Goal: Task Accomplishment & Management: Manage account settings

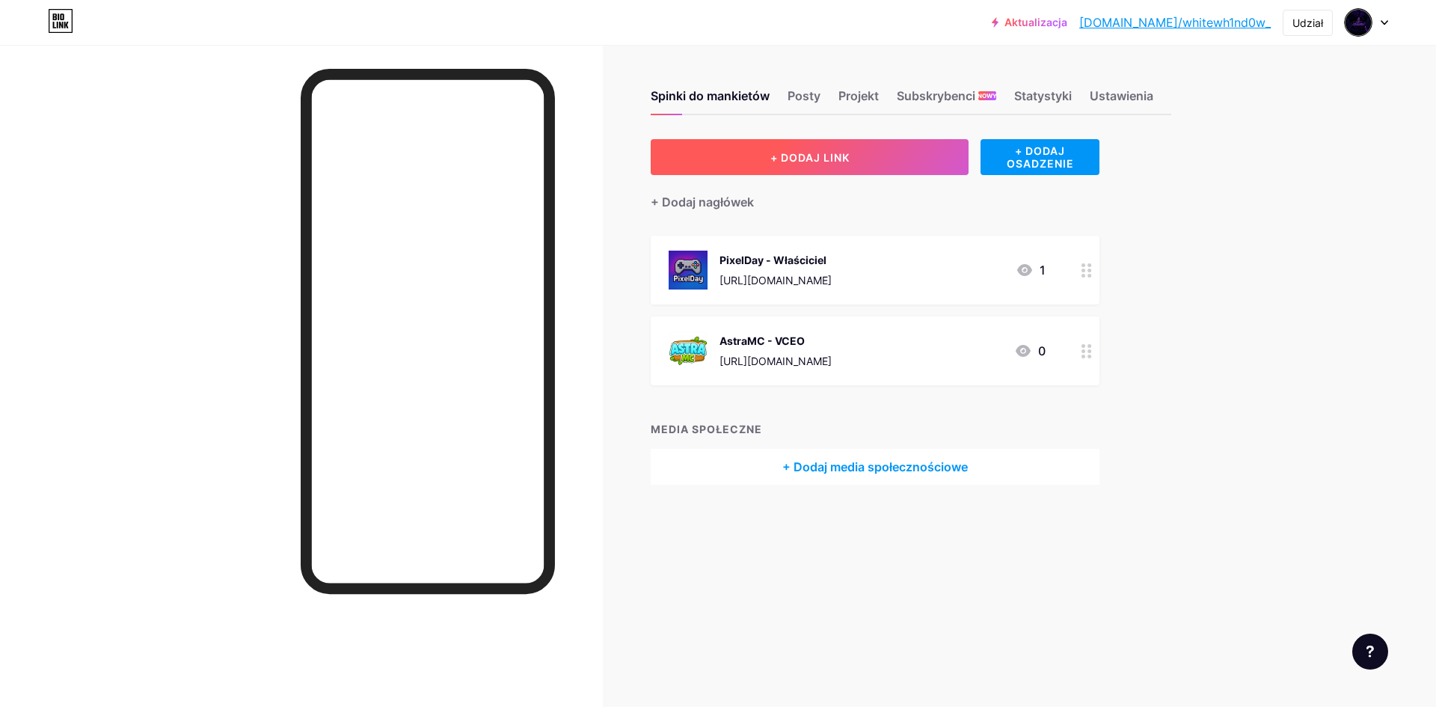
click at [758, 148] on button "+ DODAJ LINK" at bounding box center [810, 157] width 318 height 36
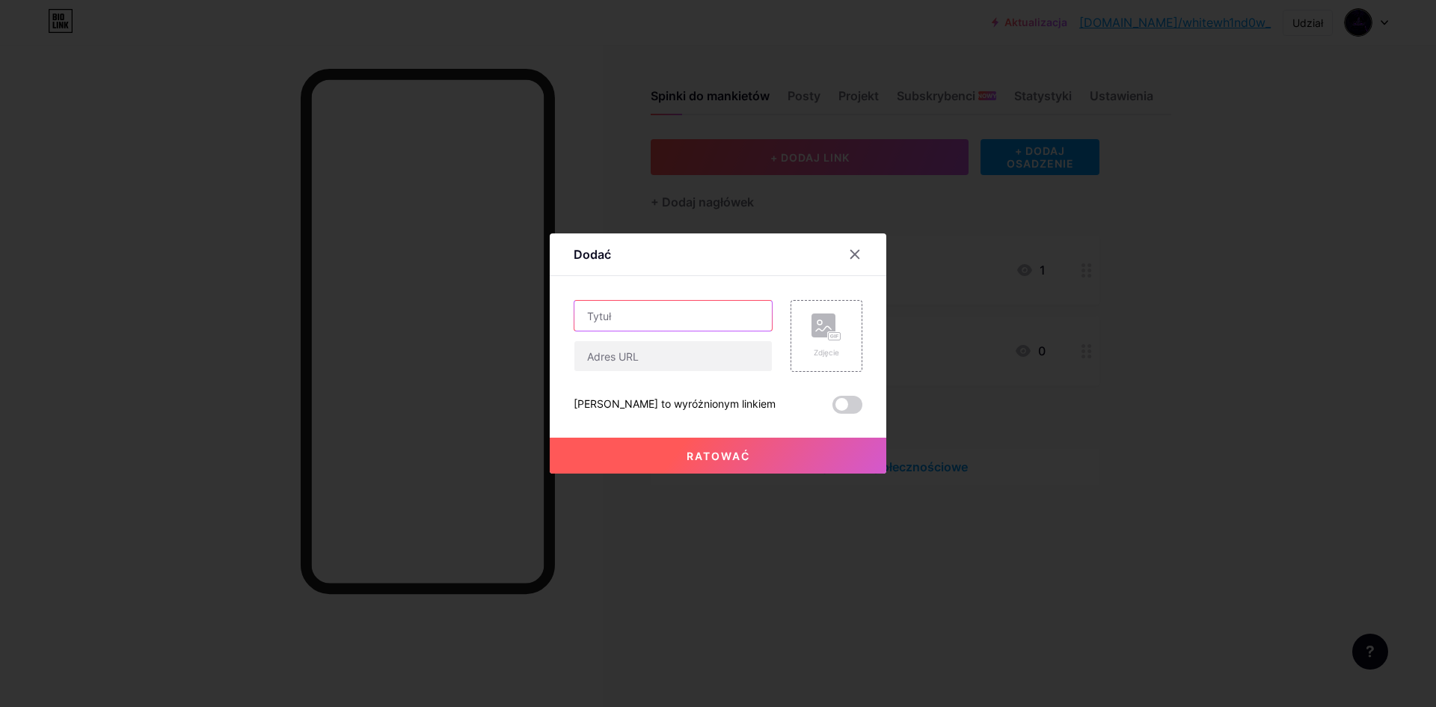
click at [643, 317] on input "text" at bounding box center [673, 316] width 197 height 30
type input "VertexBox - Mo"
click at [391, 667] on div at bounding box center [718, 353] width 1436 height 707
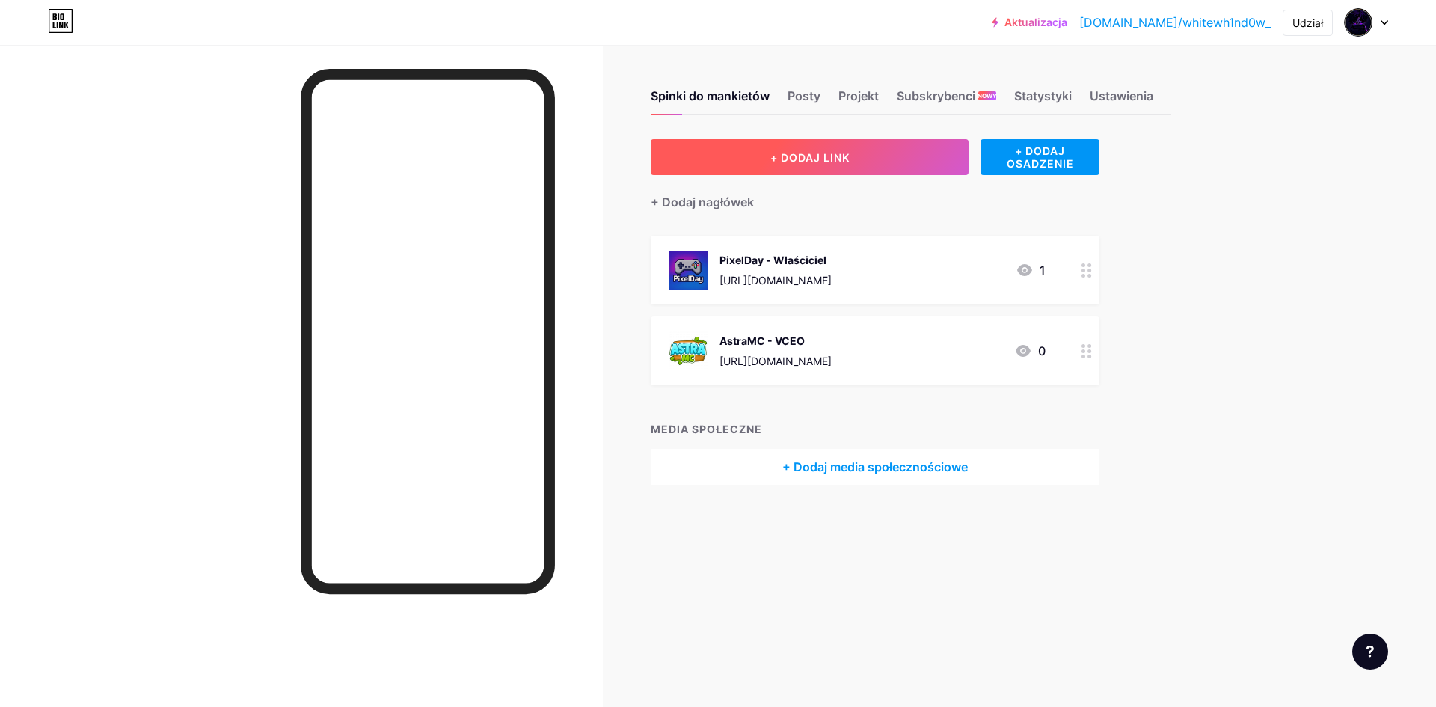
click at [826, 170] on button "+ DODAJ LINK" at bounding box center [810, 157] width 318 height 36
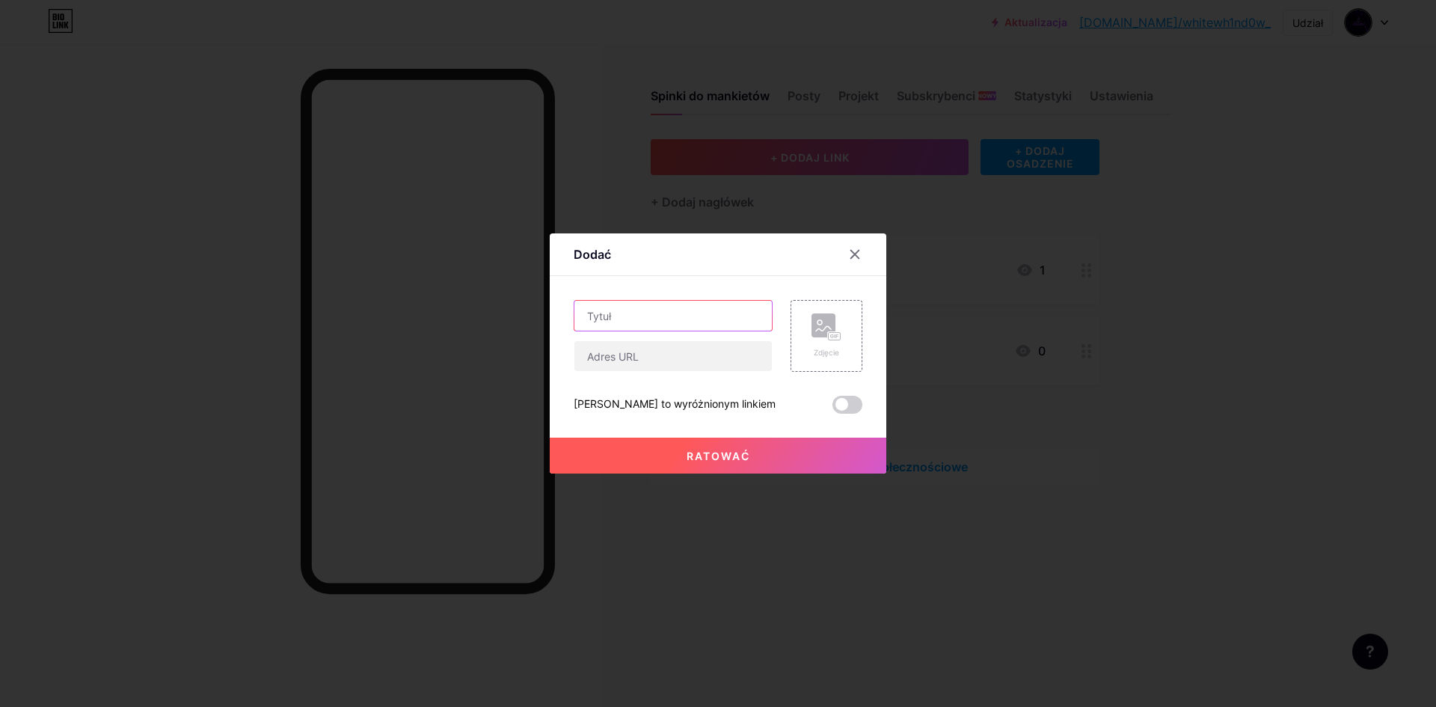
click at [673, 325] on input "text" at bounding box center [673, 316] width 197 height 30
type input "VertexBox - Moderator"
click at [603, 361] on input "text" at bounding box center [673, 356] width 197 height 30
paste input "[URL][DOMAIN_NAME]"
type input "[URL][DOMAIN_NAME]"
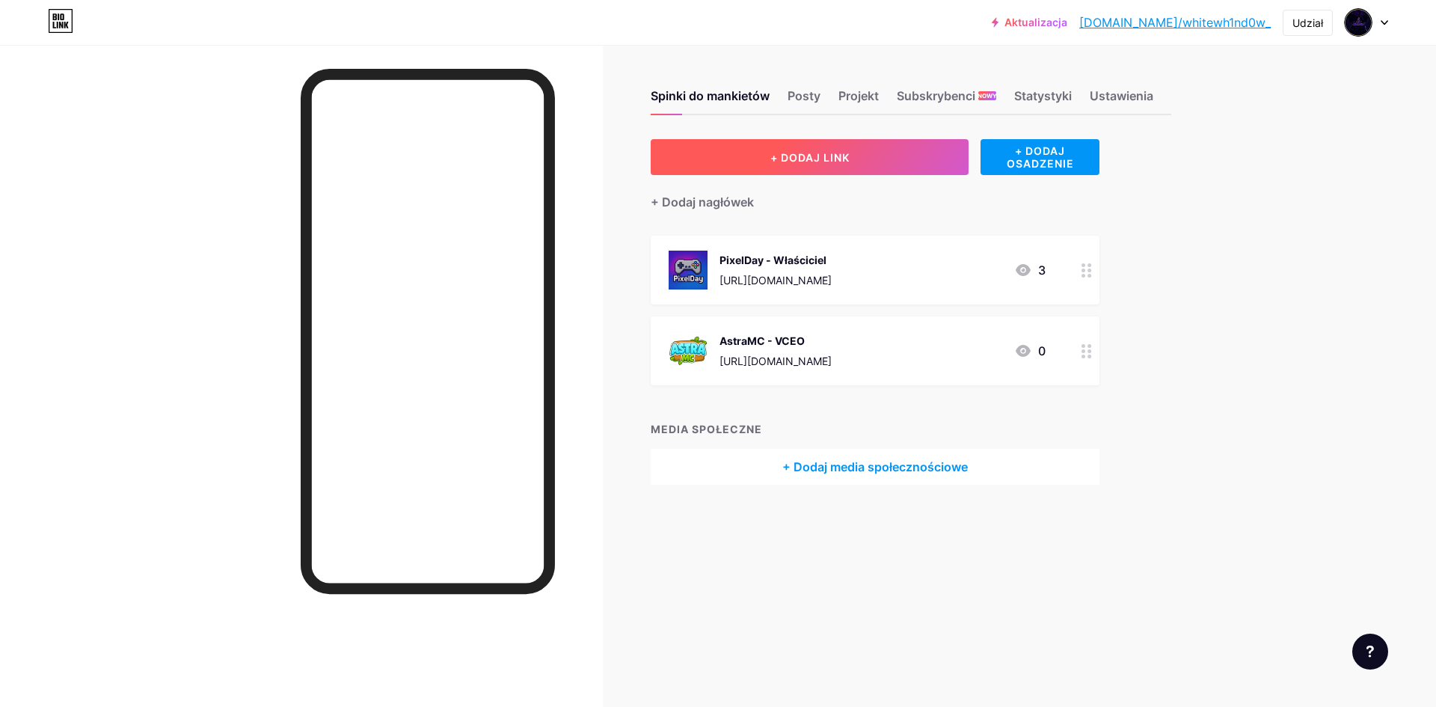
click at [779, 172] on button "+ DODAJ LINK" at bounding box center [810, 157] width 318 height 36
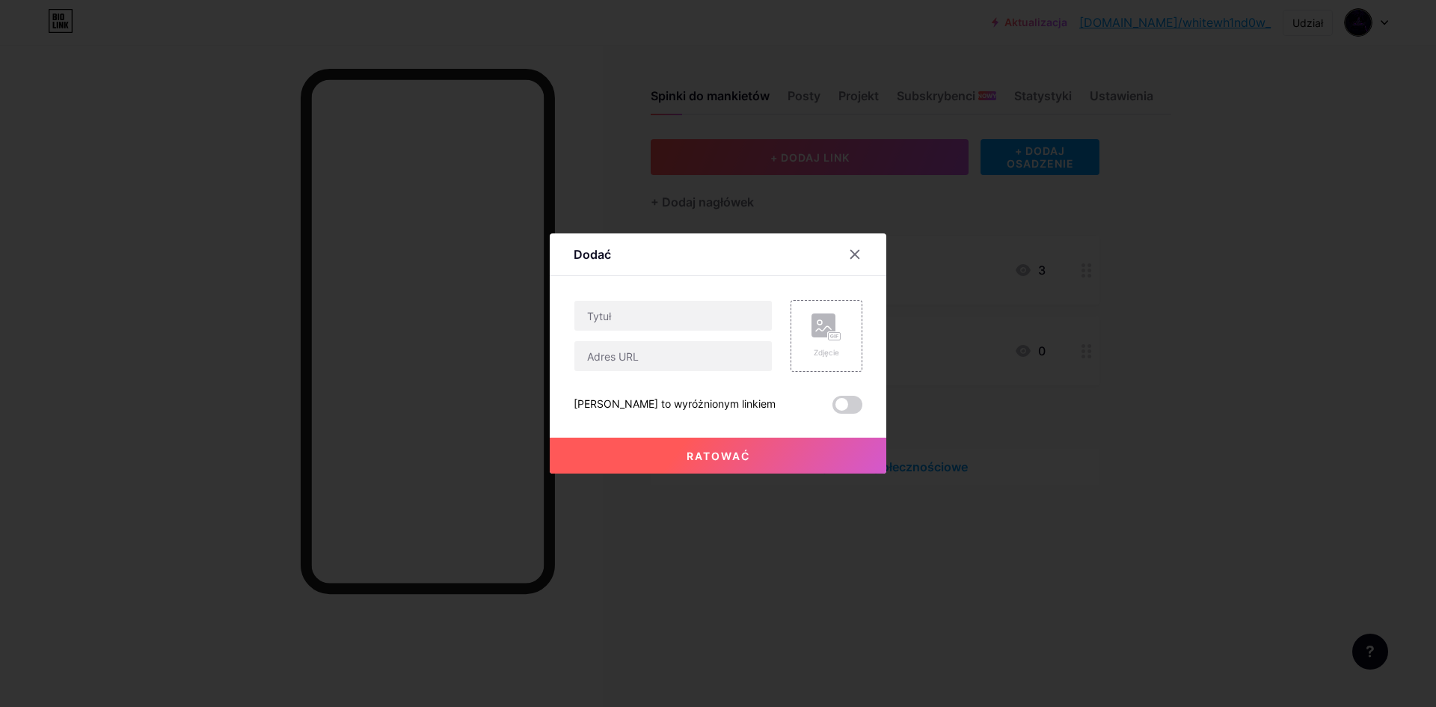
click at [636, 335] on div at bounding box center [673, 336] width 199 height 72
click at [634, 349] on input "text" at bounding box center [673, 356] width 197 height 30
paste input "[URL][DOMAIN_NAME]"
type input "[URL][DOMAIN_NAME]"
click at [631, 317] on input "text" at bounding box center [673, 316] width 197 height 30
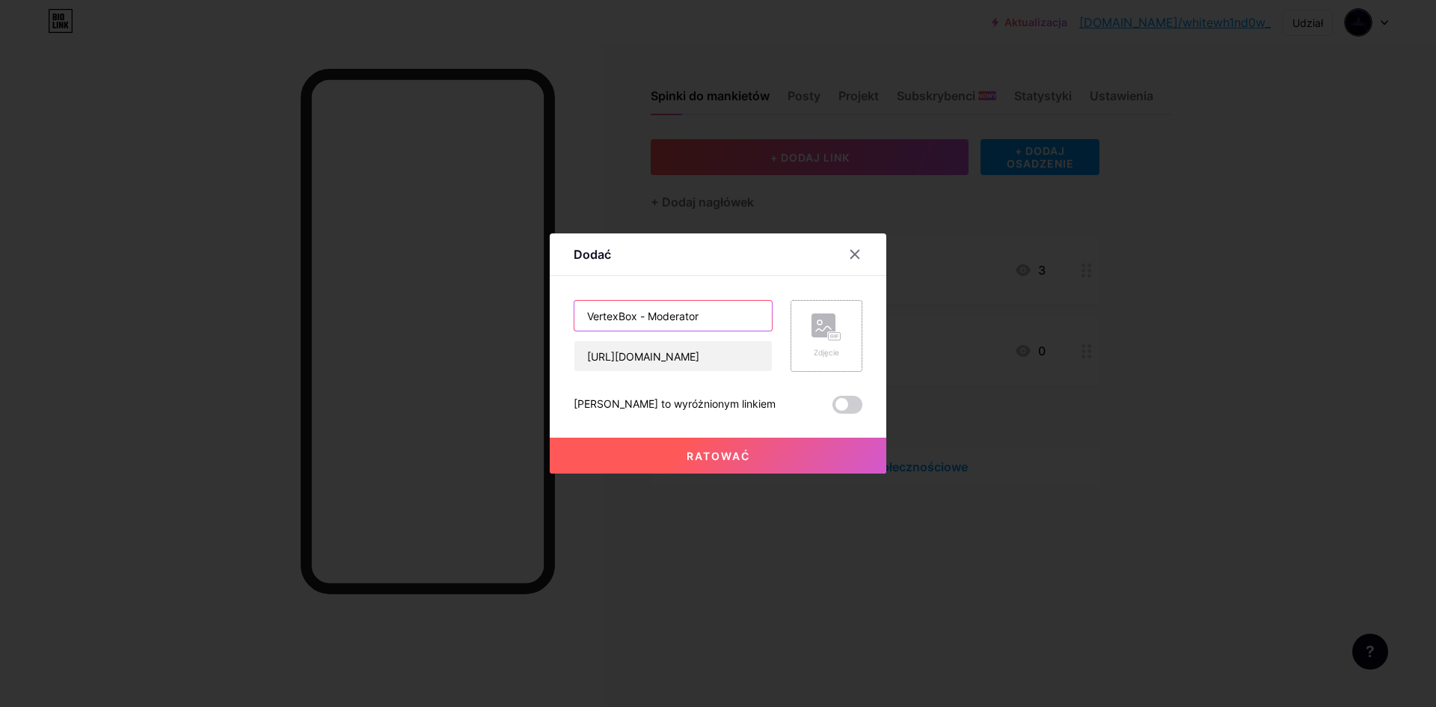
type input "VertexBox - Moderator"
click at [823, 347] on div "Zdjęcie" at bounding box center [827, 352] width 30 height 11
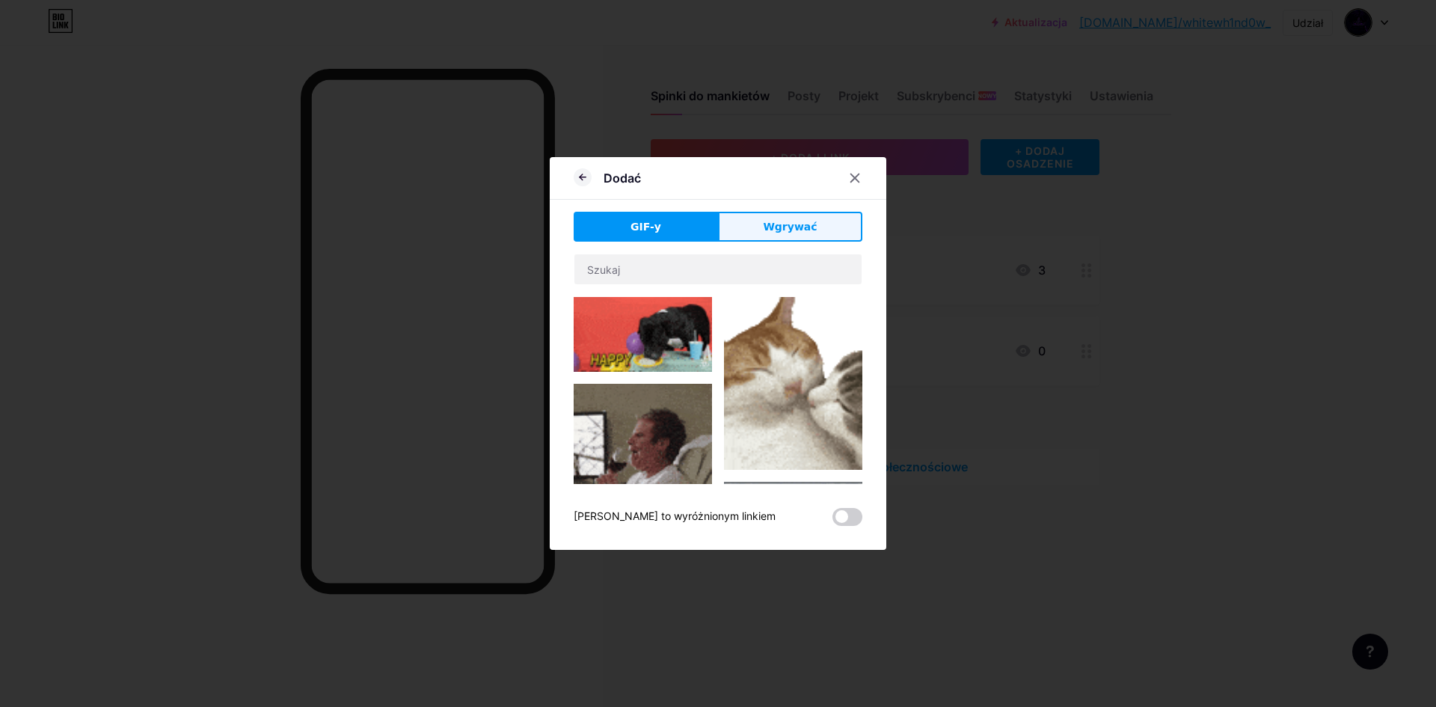
click at [768, 221] on font "Wgrywać" at bounding box center [790, 227] width 54 height 12
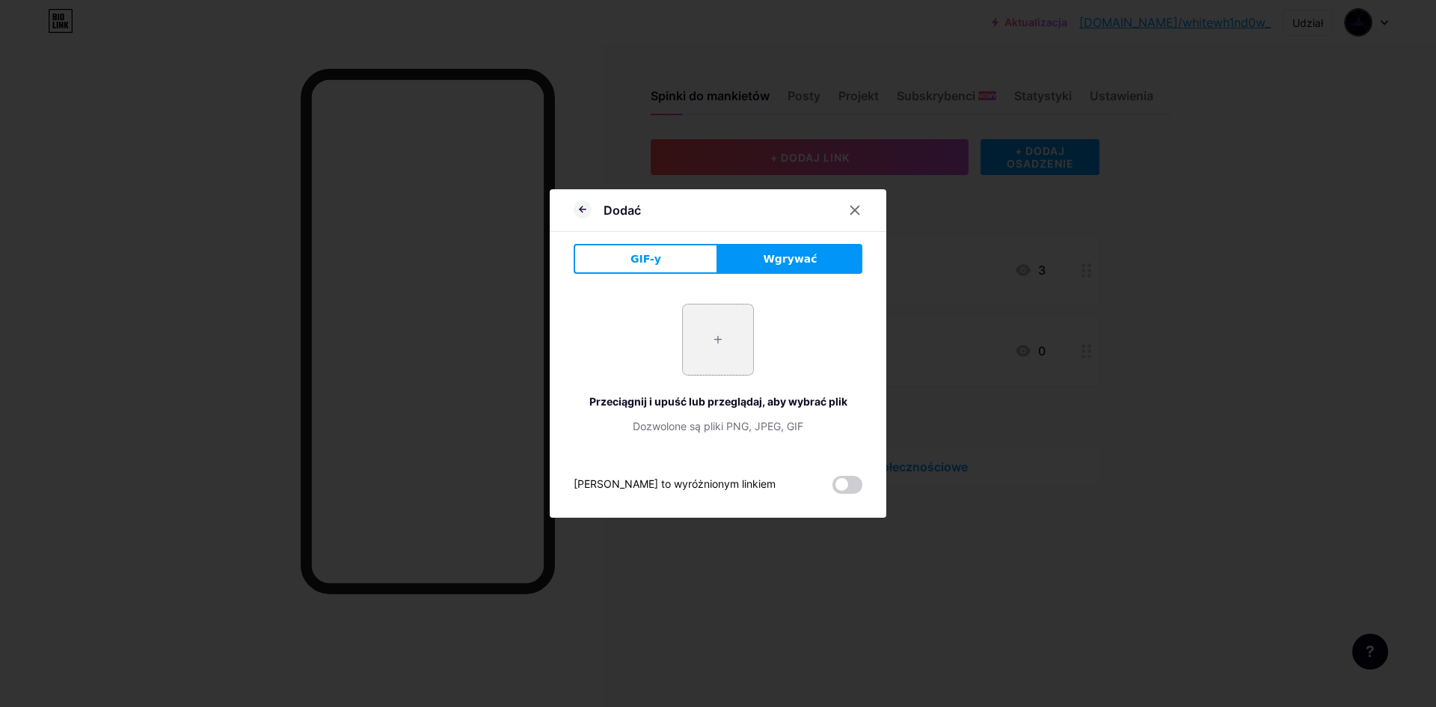
click at [709, 331] on input "file" at bounding box center [718, 339] width 70 height 70
type input "C:\fakepath\vertexbox.png"
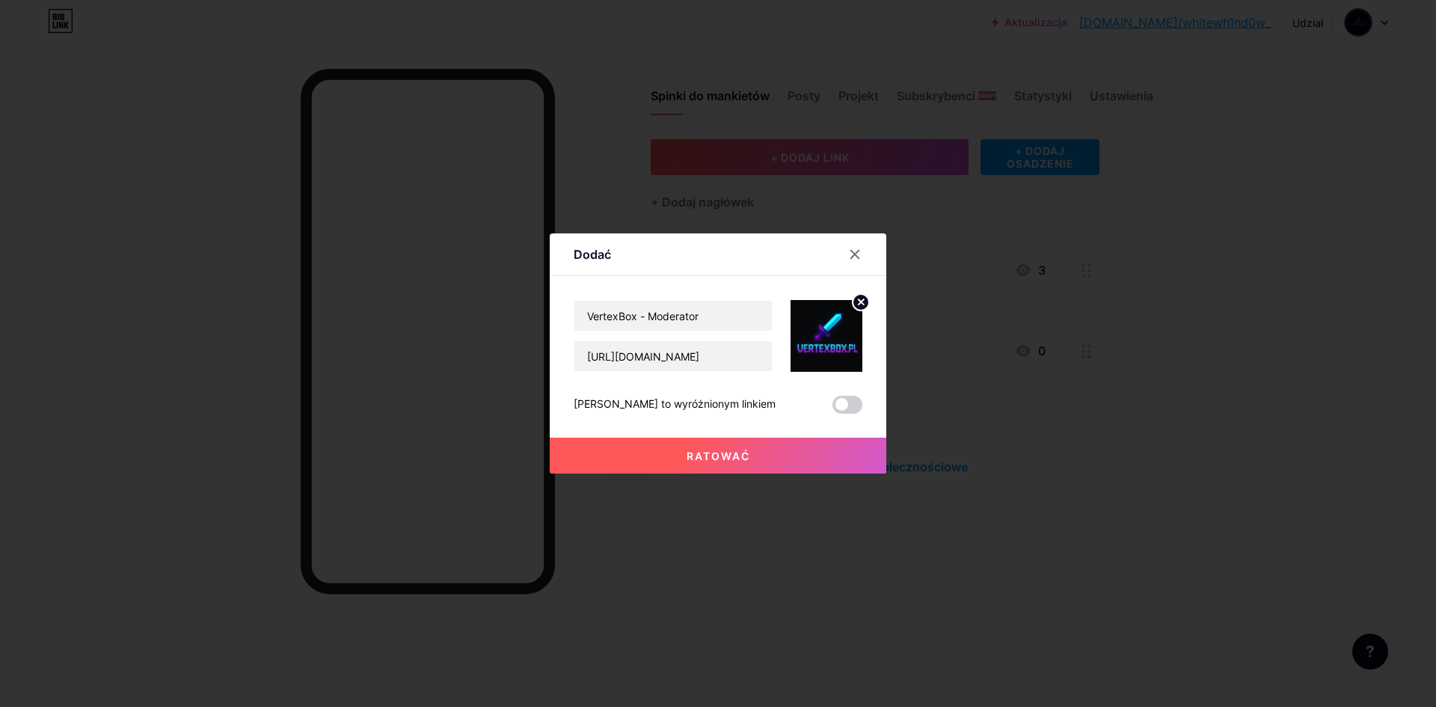
click at [711, 454] on font "Ratować" at bounding box center [719, 456] width 64 height 13
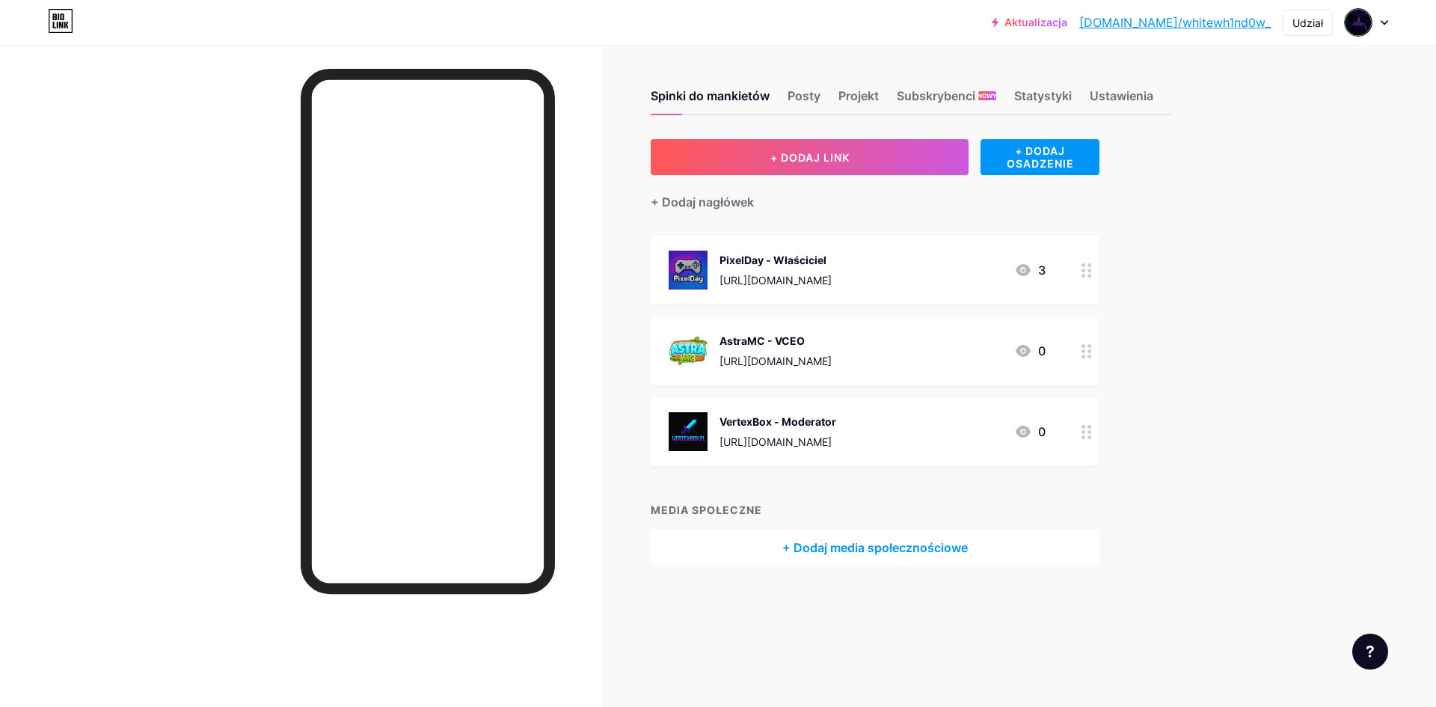
click at [916, 279] on div "PixelDay - Właściciel https://discord.gg/vMYgySE8 3" at bounding box center [857, 270] width 377 height 39
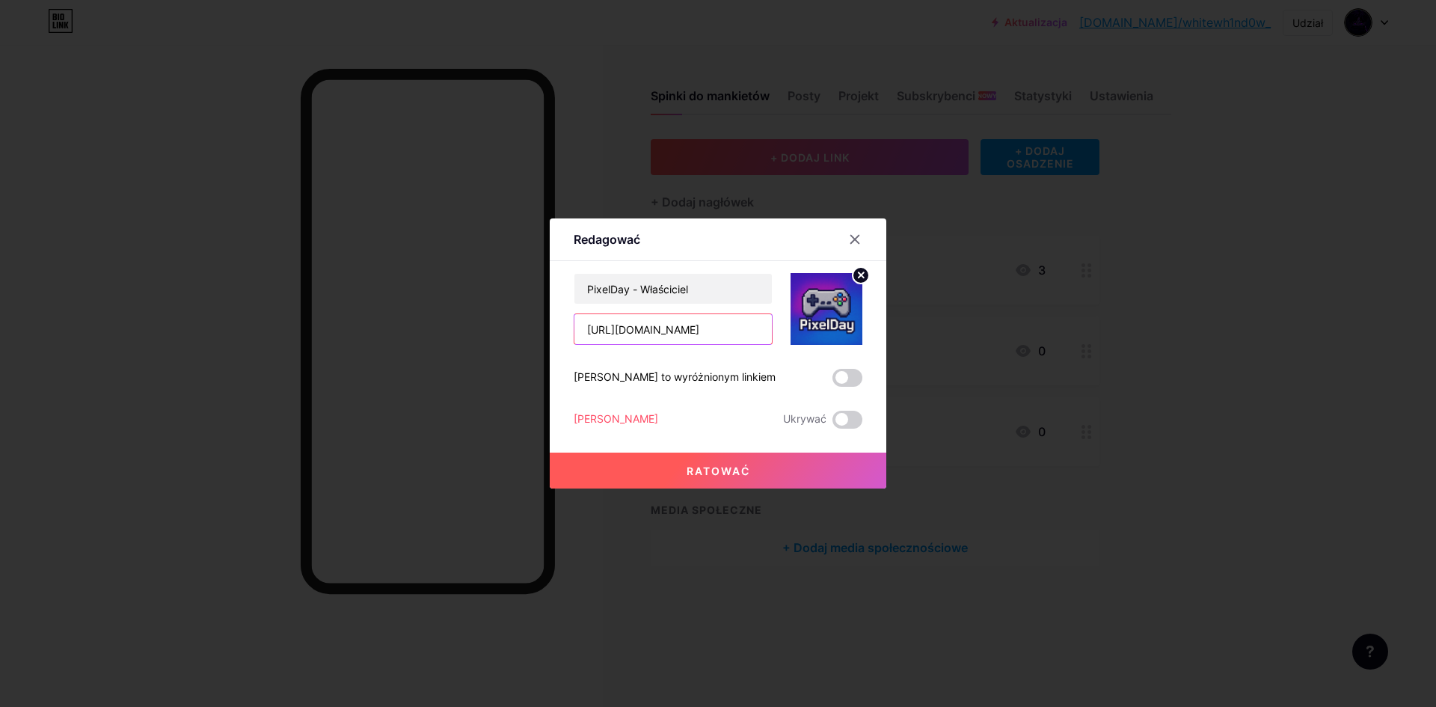
click at [735, 329] on input "[URL][DOMAIN_NAME]" at bounding box center [673, 329] width 197 height 30
type input "h"
paste input "https://discord.gg/dDTn8evq"
type input "https://discord.gg/dDTn8evq"
click at [667, 474] on button "Ratować" at bounding box center [718, 471] width 337 height 36
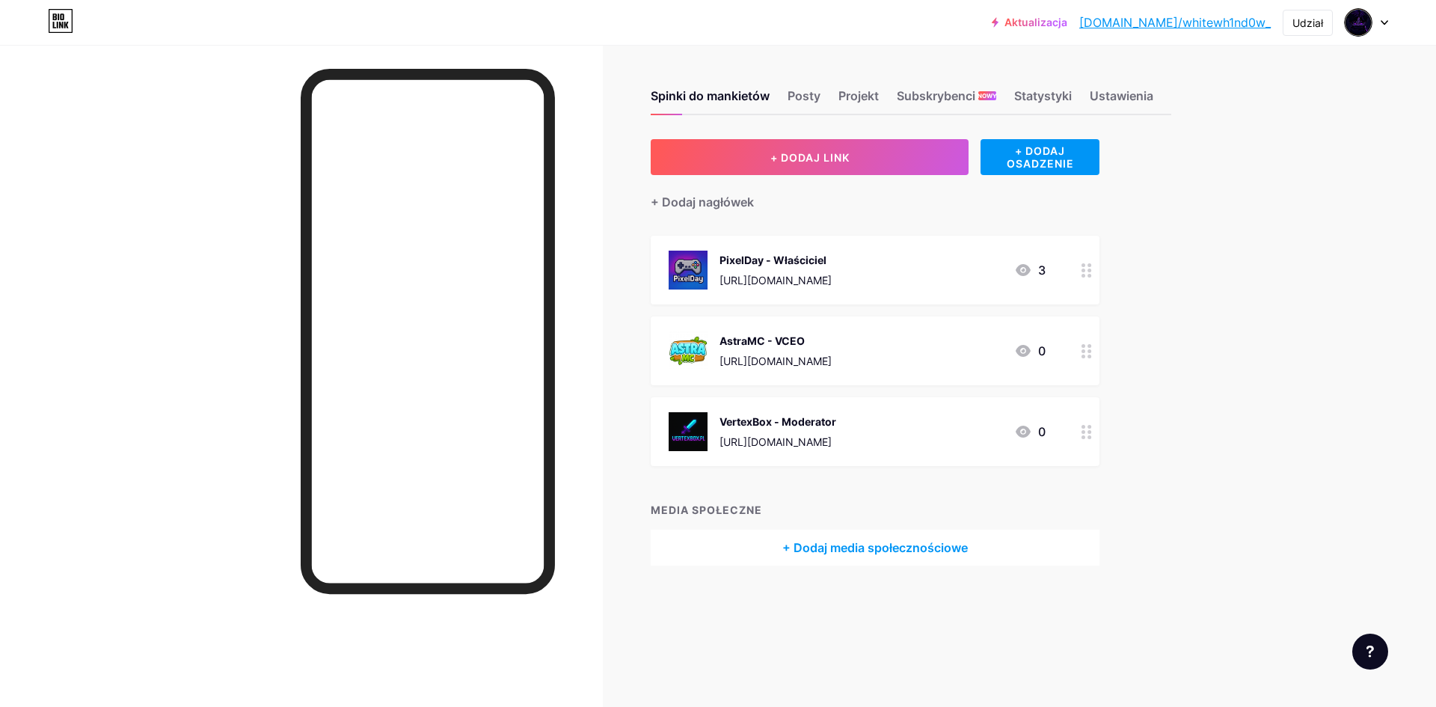
click at [832, 355] on font "[URL][DOMAIN_NAME]" at bounding box center [776, 361] width 112 height 13
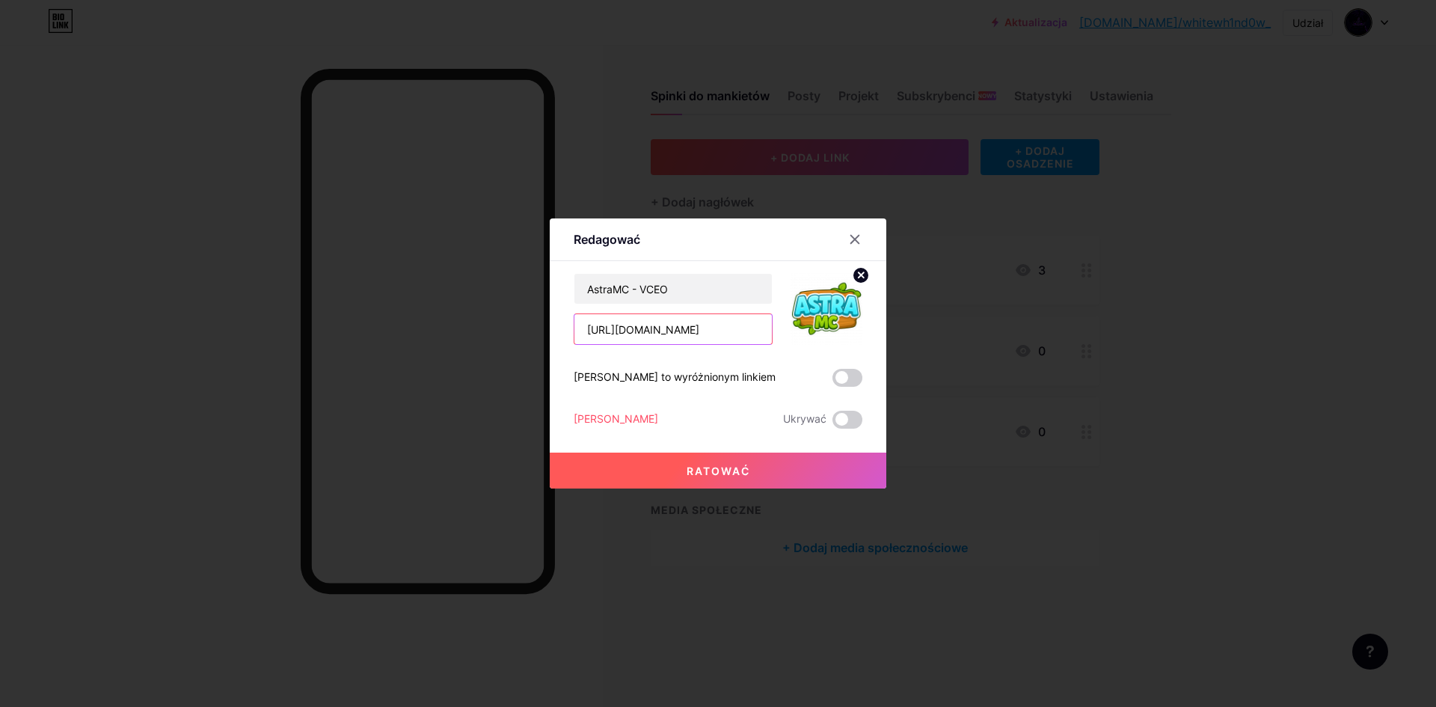
click at [729, 326] on input "[URL][DOMAIN_NAME]" at bounding box center [673, 329] width 197 height 30
type input "h"
paste input "https://discord.gg/DtM6TaEv"
type input "https://discord.gg/DtM6TaEv"
click at [708, 460] on button "Ratować" at bounding box center [718, 471] width 337 height 36
